Goal: Information Seeking & Learning: Learn about a topic

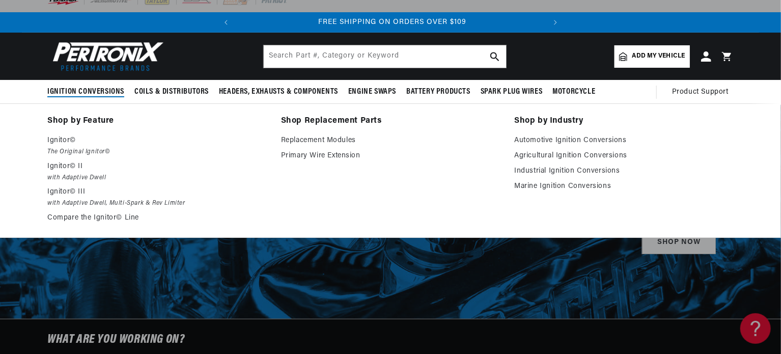
scroll to position [0, 309]
click at [59, 138] on p "Ignitor©" at bounding box center [156, 140] width 219 height 12
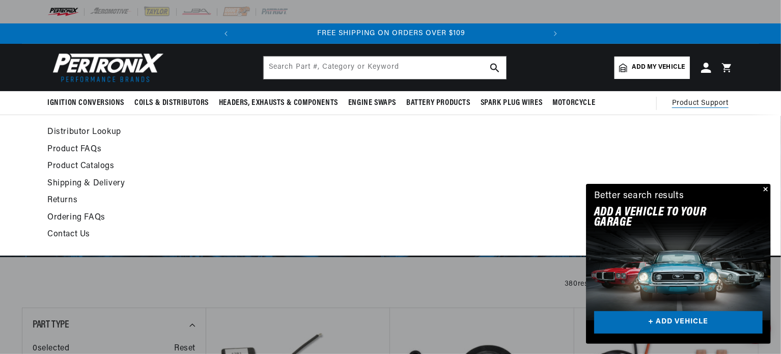
scroll to position [0, 309]
click at [81, 150] on link "Product FAQs" at bounding box center [297, 150] width 501 height 14
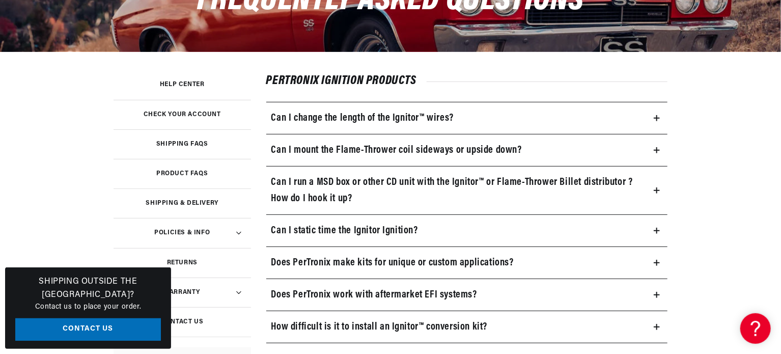
scroll to position [167, 0]
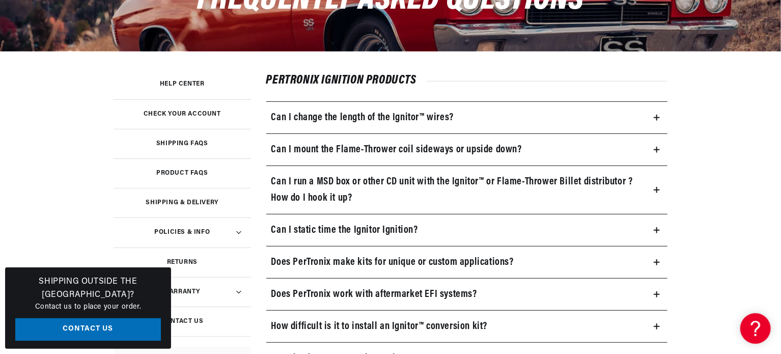
click at [311, 228] on h3 "Can I static time the Ignitor Ignition?" at bounding box center [344, 230] width 147 height 16
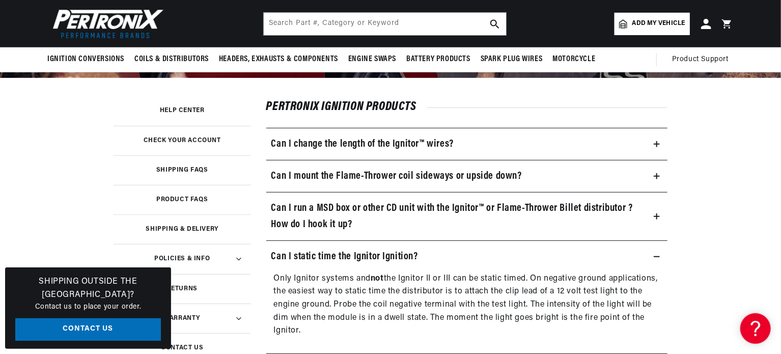
scroll to position [0, 309]
click at [324, 175] on h3 "Can I mount the Flame-Thrower coil sideways or upside down?" at bounding box center [396, 176] width 251 height 16
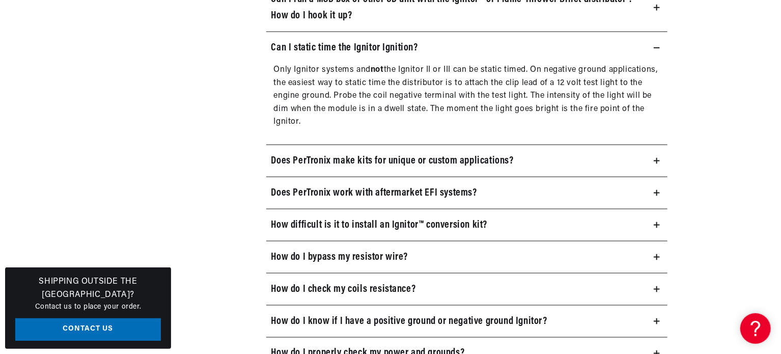
scroll to position [0, 50]
click at [329, 221] on h3 "How difficult is it to install an Ignitor™ conversion kit?" at bounding box center [379, 225] width 216 height 16
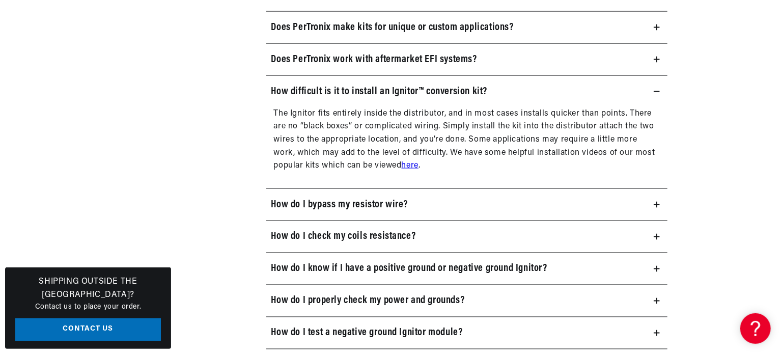
scroll to position [0, 0]
click at [337, 237] on h3 "How do I check my coils resistance?" at bounding box center [343, 237] width 145 height 16
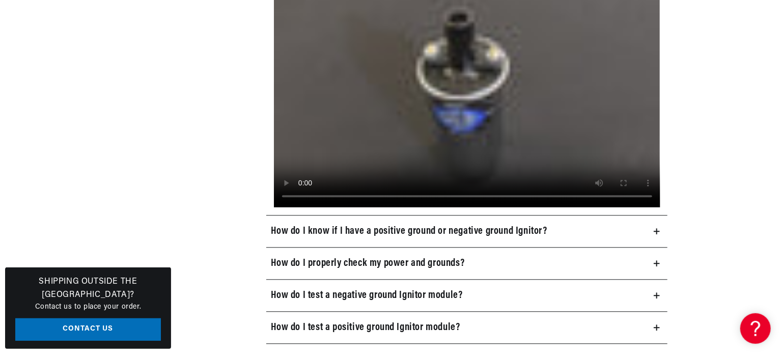
scroll to position [1098, 0]
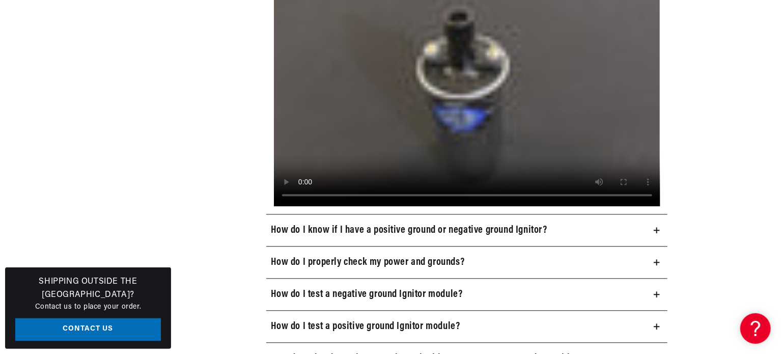
click at [327, 229] on h3 "How do I know if I have a positive ground or negative ground Ignitor?" at bounding box center [409, 230] width 276 height 16
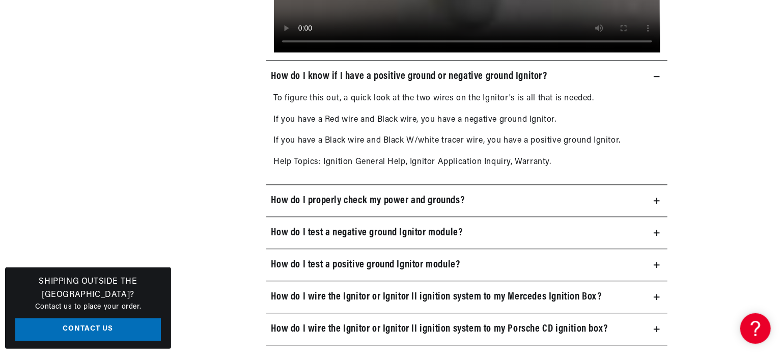
scroll to position [0, 0]
click at [329, 199] on h3 "How do I properly check my power and grounds?" at bounding box center [367, 200] width 193 height 16
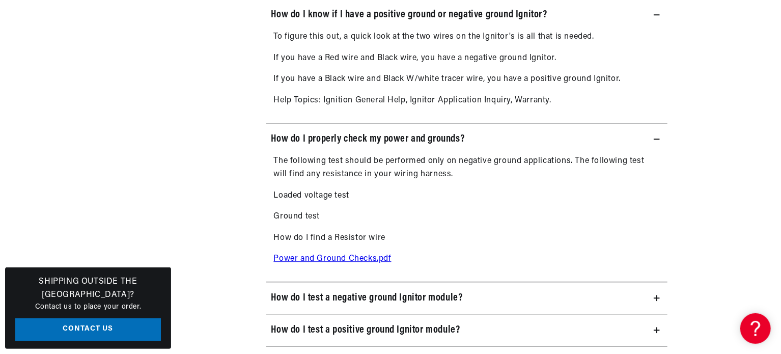
scroll to position [1350, 0]
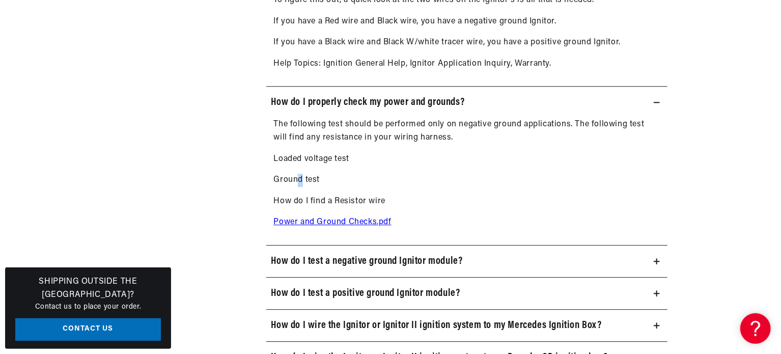
drag, startPoint x: 301, startPoint y: 176, endPoint x: 294, endPoint y: 176, distance: 7.7
click at [294, 176] on p "Ground test" at bounding box center [467, 180] width 386 height 13
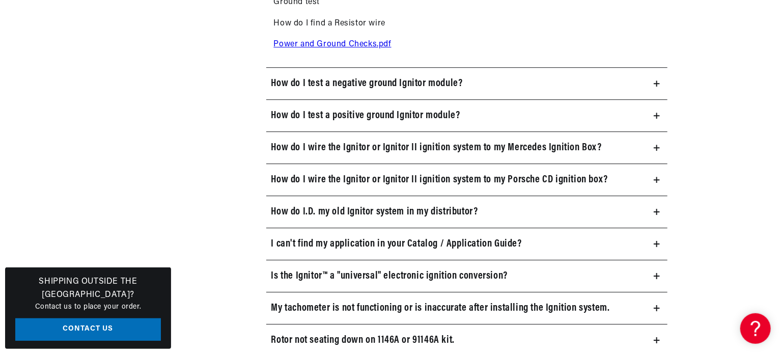
scroll to position [0, 0]
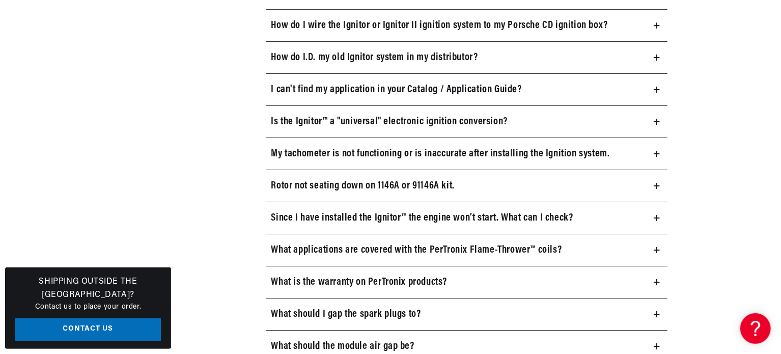
click at [307, 214] on h3 "Since I have installed the Ignitor™ the engine won’t start. What can I check?" at bounding box center [422, 218] width 302 height 16
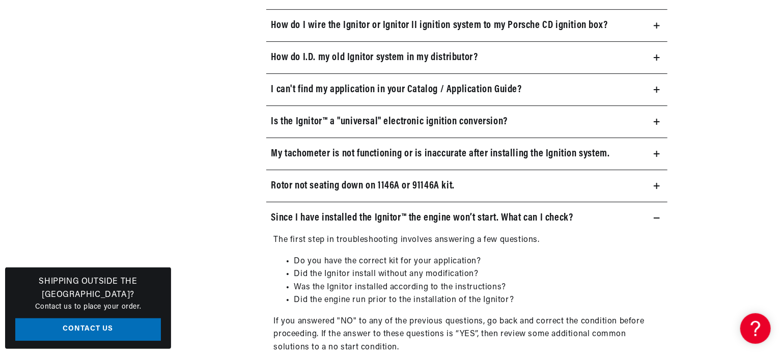
click at [307, 214] on h3 "Since I have installed the Ignitor™ the engine won’t start. What can I check?" at bounding box center [422, 218] width 302 height 16
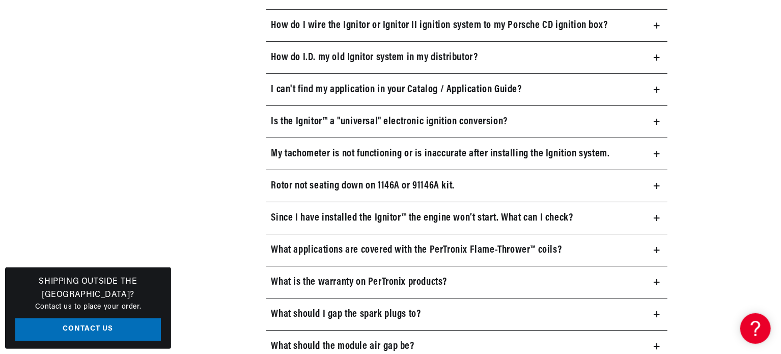
click at [332, 251] on h3 "What applications are covered with the PerTronix Flame-Thrower™ coils?" at bounding box center [416, 250] width 291 height 16
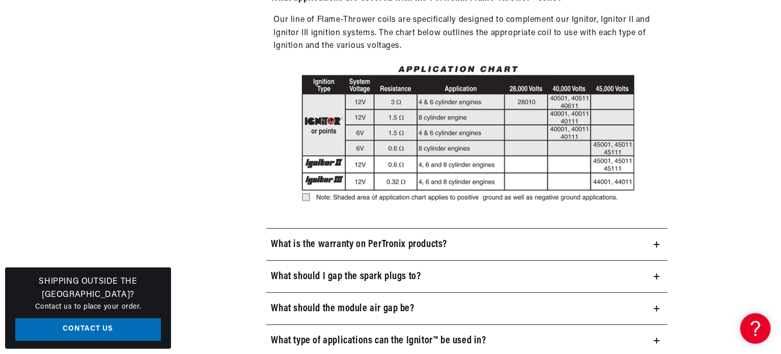
scroll to position [1935, 0]
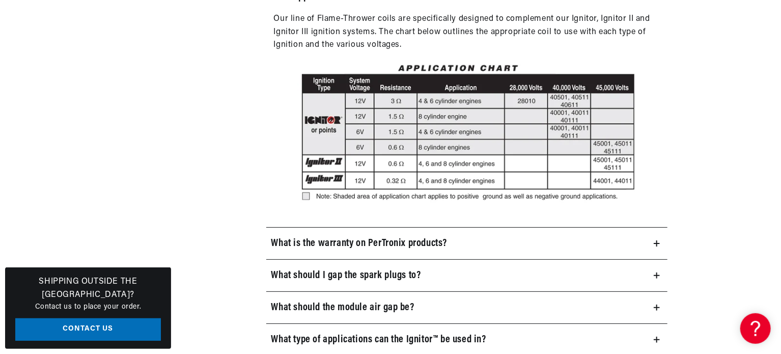
click at [320, 237] on h3 "What is the warranty on PerTronix products?" at bounding box center [359, 243] width 176 height 16
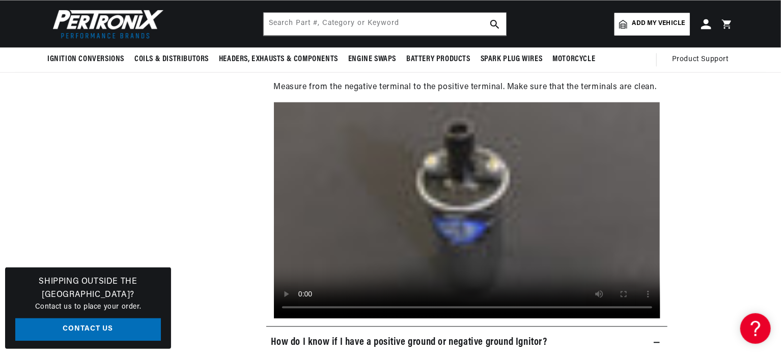
scroll to position [986, 0]
click at [322, 246] on video at bounding box center [467, 210] width 386 height 216
click at [431, 253] on video at bounding box center [467, 210] width 386 height 216
